Goal: Information Seeking & Learning: Learn about a topic

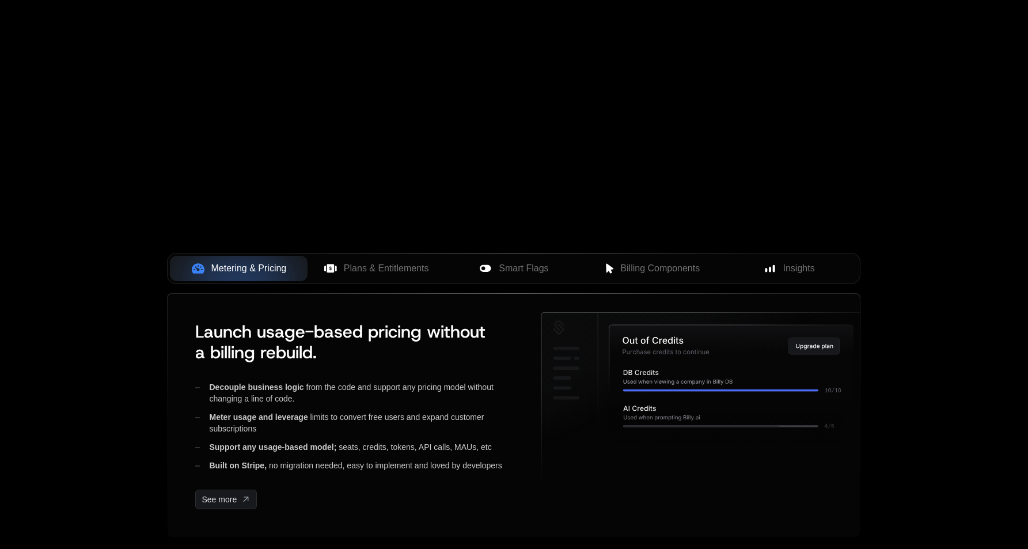
scroll to position [475, 0]
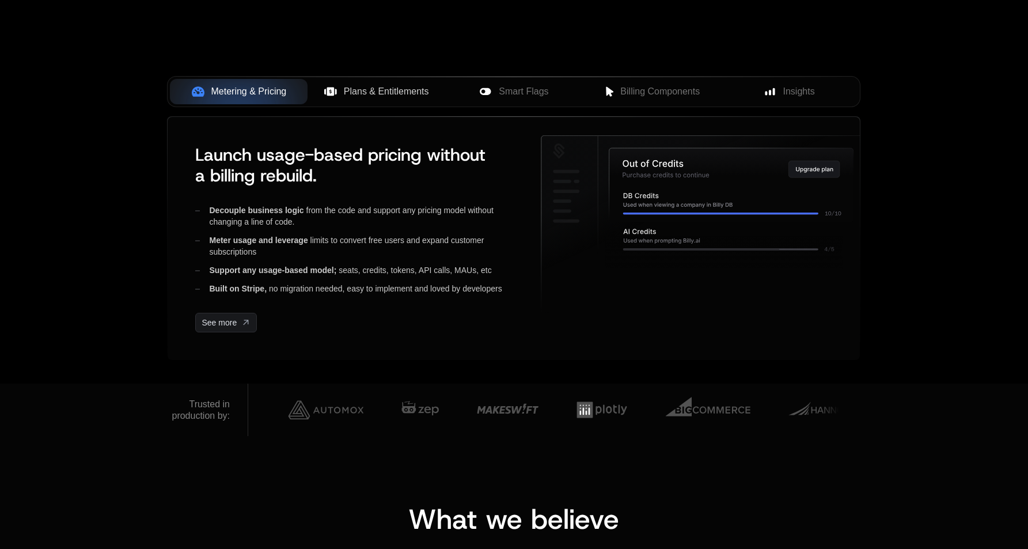
click at [370, 98] on button "Plans & Entitlements" at bounding box center [377, 91] width 138 height 25
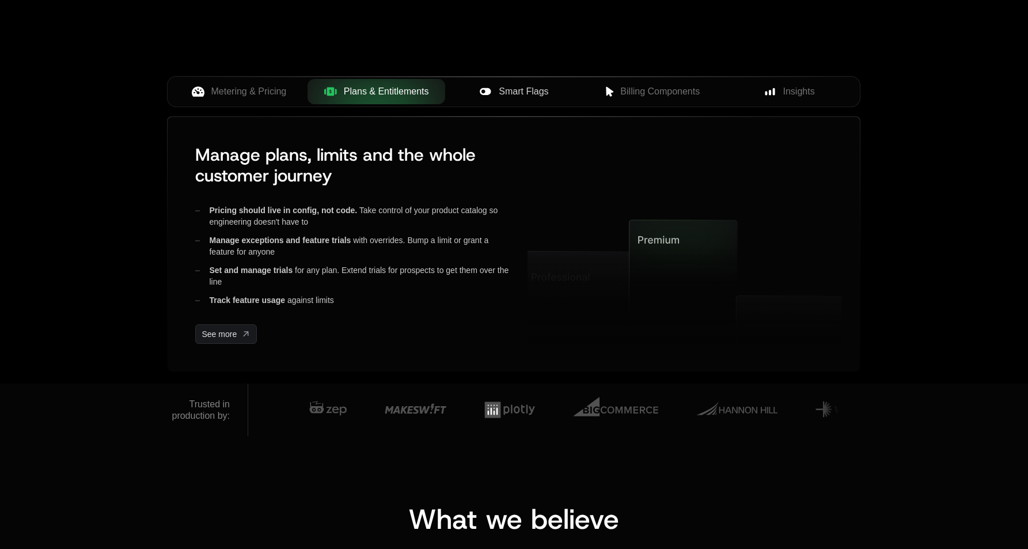
click at [518, 98] on span "Smart Flags" at bounding box center [524, 92] width 50 height 14
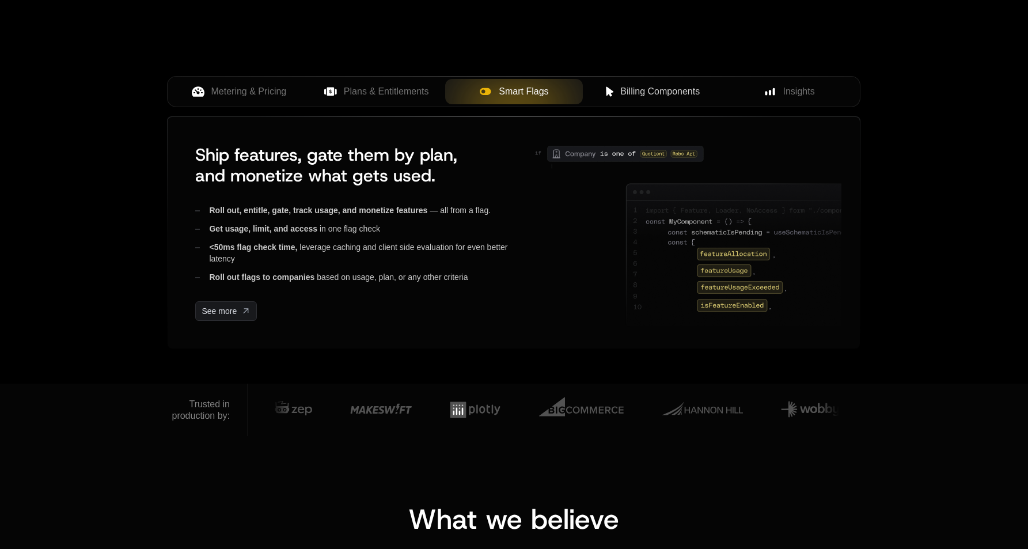
click at [600, 91] on div "Billing Components" at bounding box center [651, 92] width 119 height 14
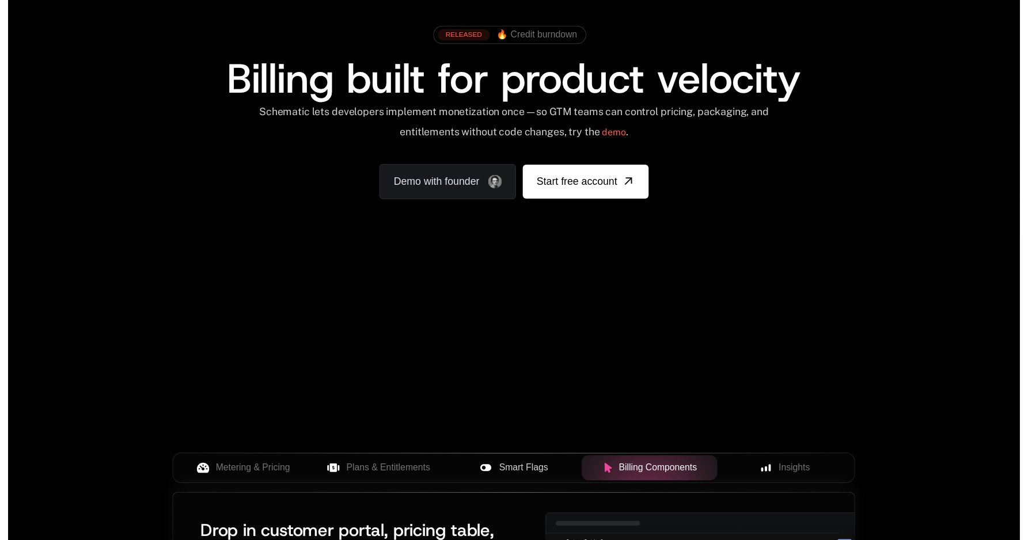
scroll to position [0, 0]
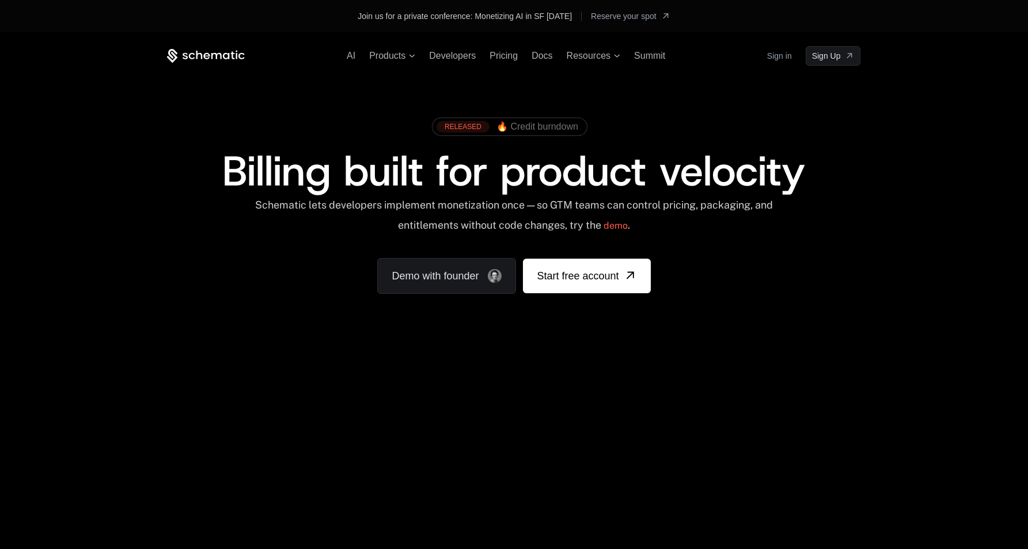
click at [505, 61] on div "AI Products Developers Pricing Docs Resources Summit Sign in Sign Up" at bounding box center [514, 56] width 694 height 20
click at [507, 58] on span "Pricing" at bounding box center [504, 56] width 28 height 10
